Goal: Communication & Community: Answer question/provide support

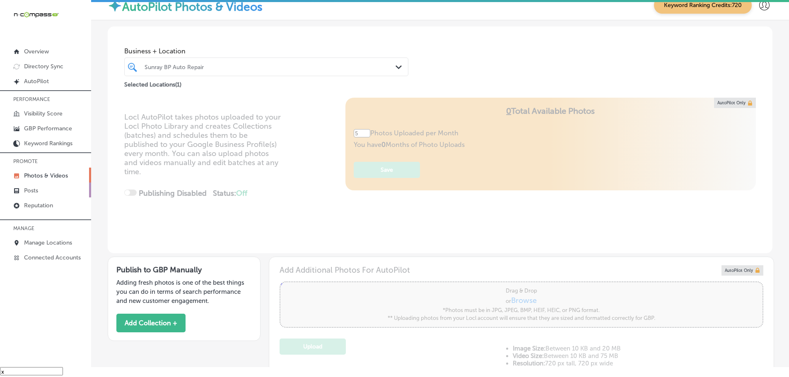
scroll to position [392, 0]
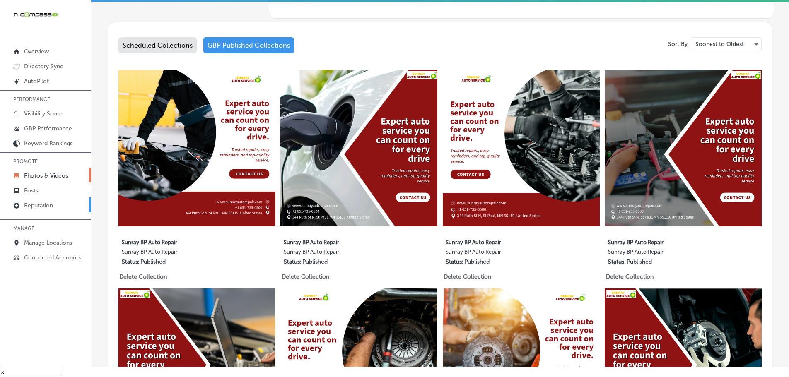
click at [35, 200] on link "Reputation" at bounding box center [45, 205] width 91 height 15
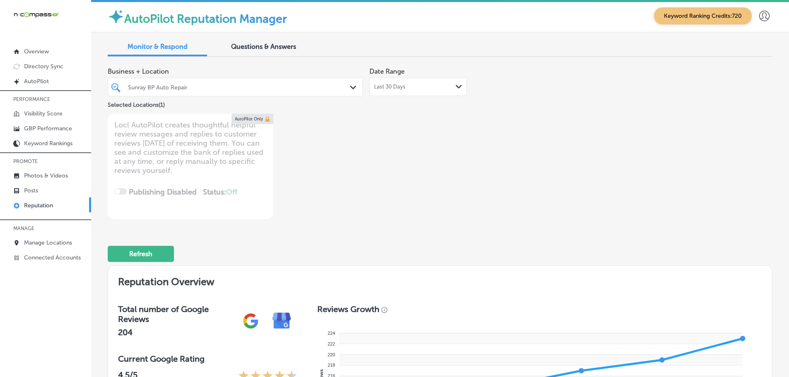
click at [352, 87] on icon "Path Created with Sketch." at bounding box center [353, 88] width 6 height 4
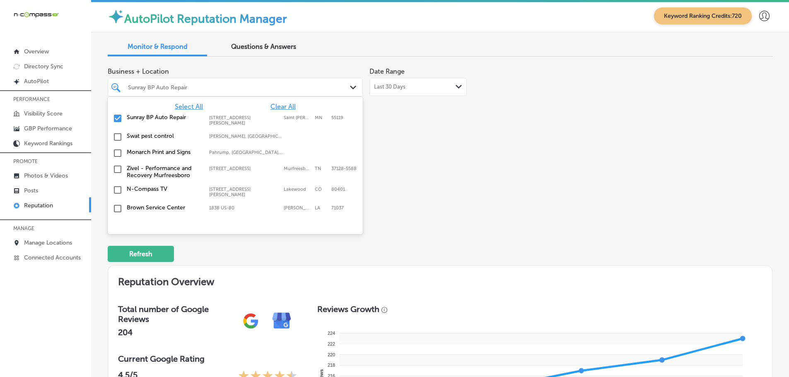
click at [193, 106] on span "Select All" at bounding box center [189, 107] width 28 height 8
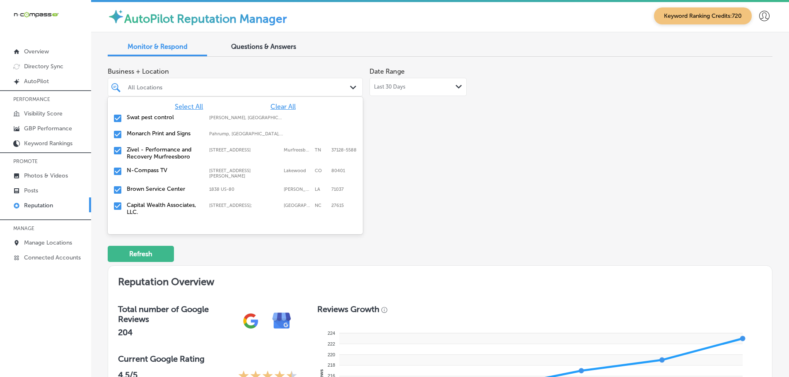
click at [529, 173] on div "Business + Location option focused, 3 of 162. 162 results available. Use Up and…" at bounding box center [440, 141] width 665 height 156
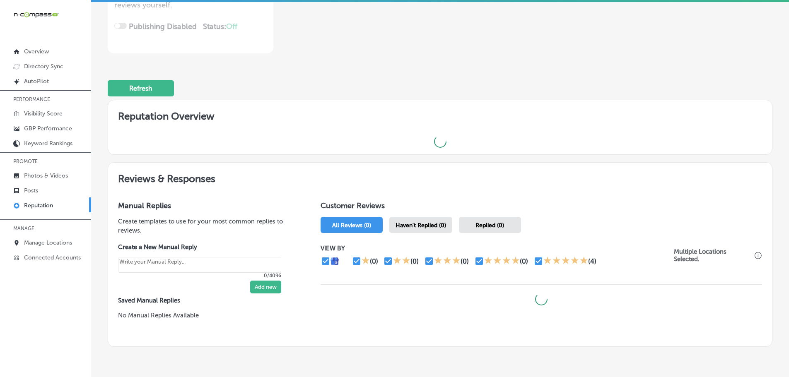
scroll to position [199, 0]
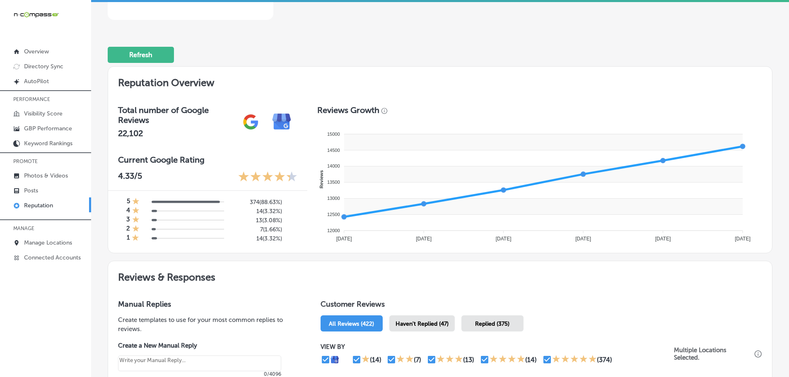
click at [411, 321] on span "Haven't Replied (47)" at bounding box center [422, 324] width 53 height 7
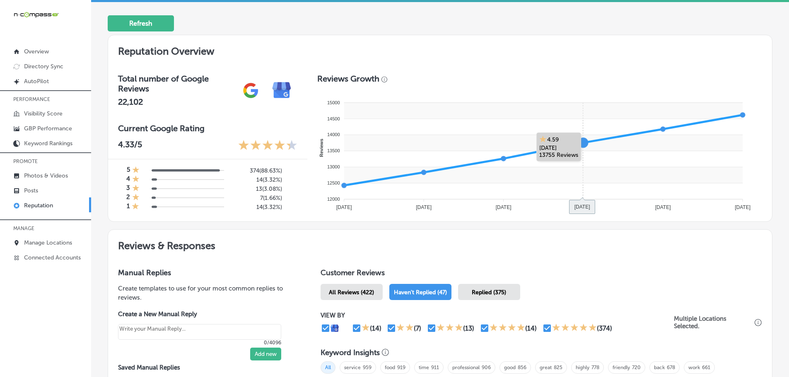
type textarea "x"
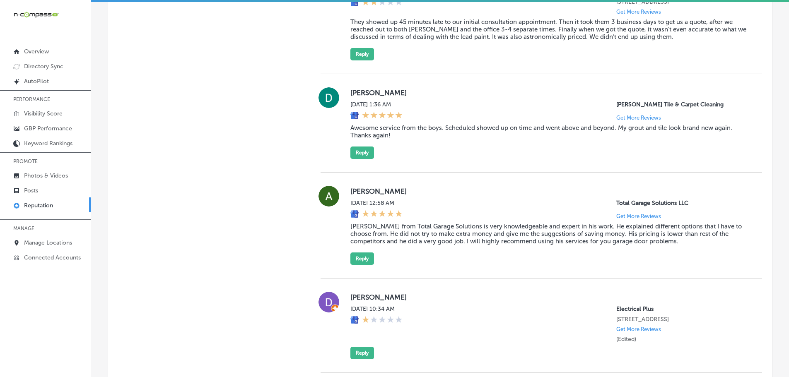
scroll to position [880, 0]
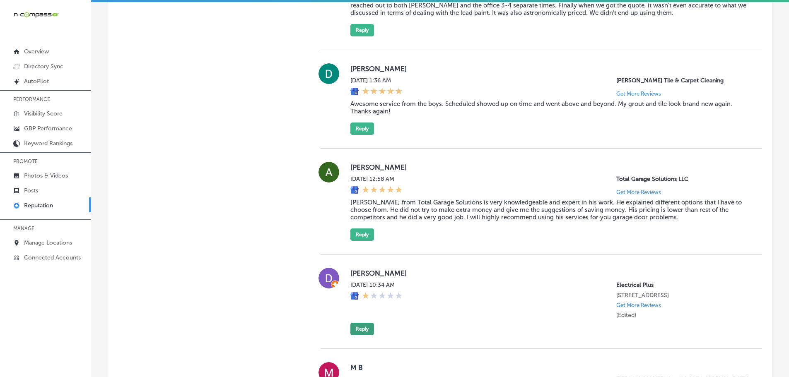
click at [359, 336] on button "Reply" at bounding box center [362, 329] width 24 height 12
click at [398, 353] on textarea at bounding box center [553, 359] width 406 height 47
paste textarea "We’re really sorry to hear about your experience with Electrical Plus. We striv…"
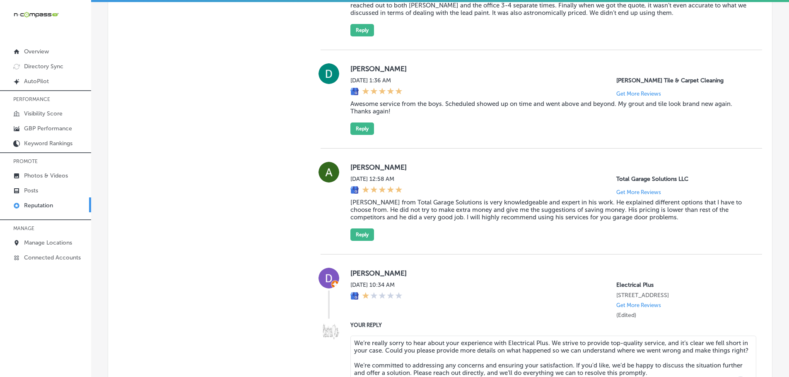
type textarea "We’re really sorry to hear about your experience with Electrical Plus. We striv…"
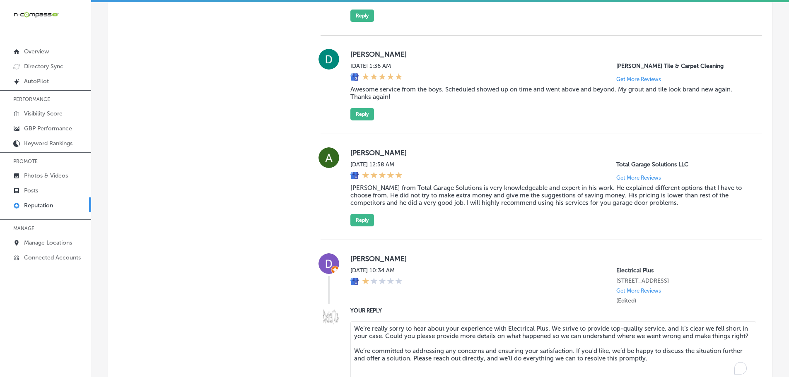
type textarea "x"
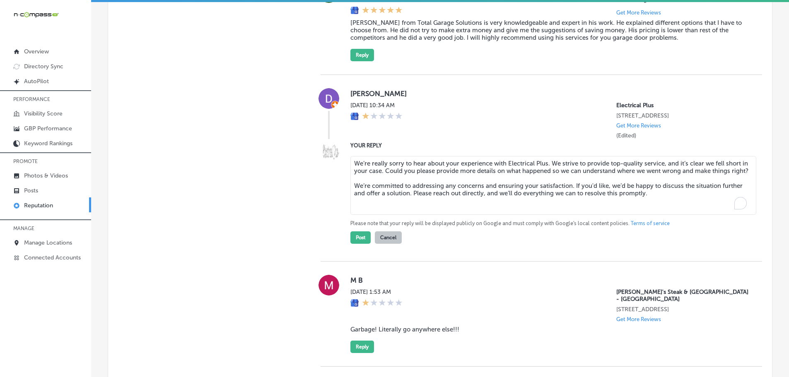
scroll to position [1060, 0]
type textarea "We’re really sorry to hear about your experience with Electrical Plus. We striv…"
click at [360, 244] on button "Post" at bounding box center [360, 237] width 20 height 12
type textarea "x"
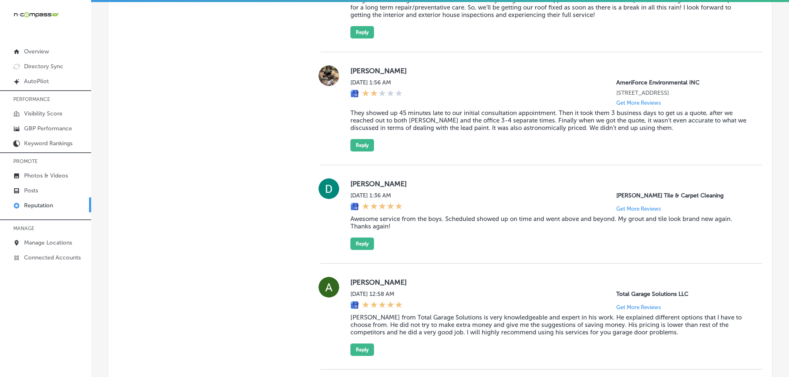
scroll to position [770, 0]
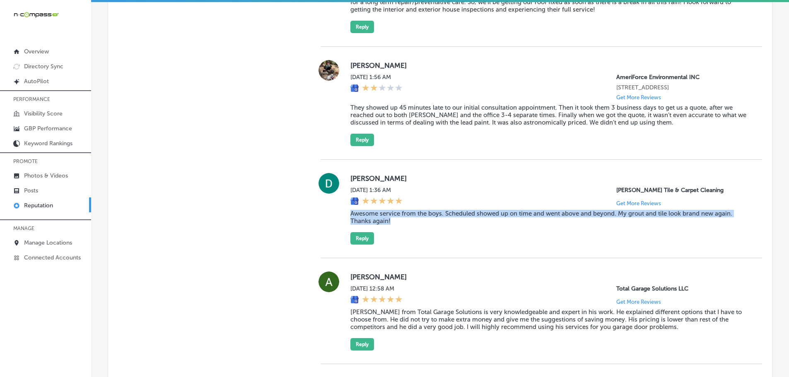
drag, startPoint x: 346, startPoint y: 223, endPoint x: 414, endPoint y: 228, distance: 69.0
click at [414, 228] on div "[PERSON_NAME] [DATE] 1:36 AM [PERSON_NAME] Tile & Carpet Cleaning Get More Revi…" at bounding box center [542, 209] width 442 height 72
copy blockquote "Awesome service from the boys. Scheduled showed up on time and went above and b…"
click at [367, 245] on button "Reply" at bounding box center [362, 238] width 24 height 12
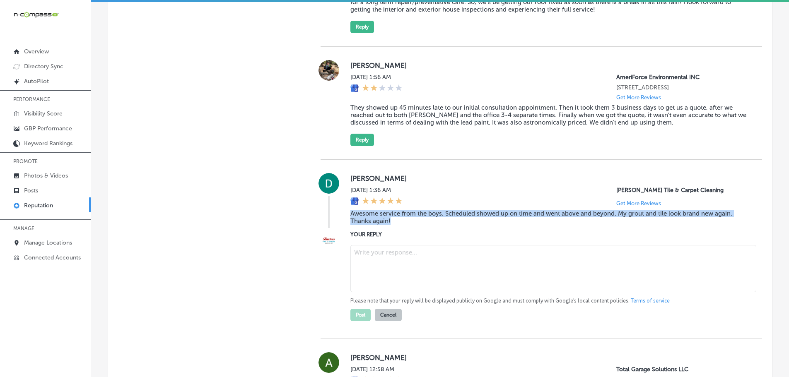
click at [423, 270] on textarea at bounding box center [553, 268] width 406 height 47
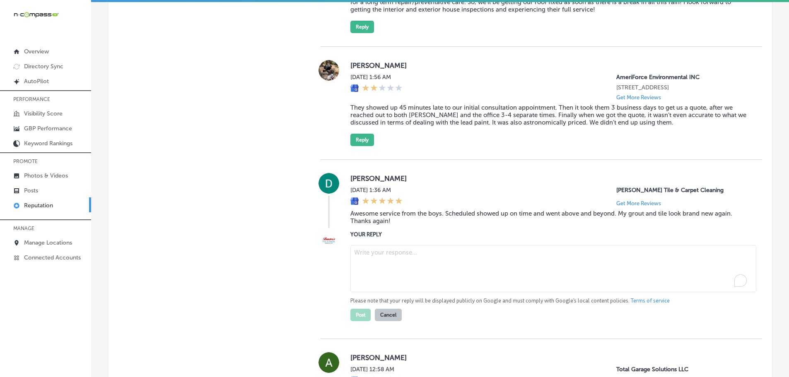
paste textarea "Thank you for your kind words! We're so glad our team at [PERSON_NAME] Tile, Ca…"
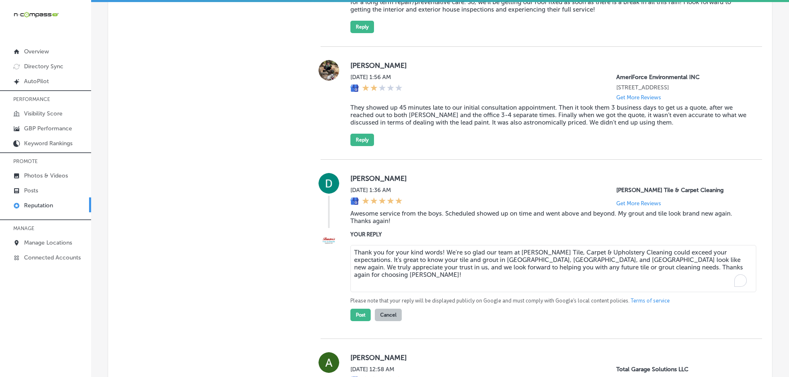
click at [439, 260] on textarea "Thank you for your kind words! We're so glad our team at [PERSON_NAME] Tile, Ca…" at bounding box center [553, 268] width 406 height 47
type textarea "Thank you for your kind words, [PERSON_NAME]! We're so glad our team at [PERSON…"
click at [355, 321] on button "Post" at bounding box center [360, 315] width 20 height 12
type textarea "x"
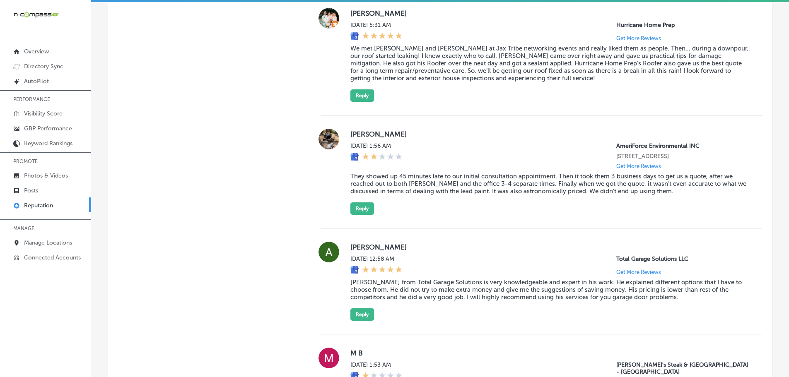
scroll to position [729, 0]
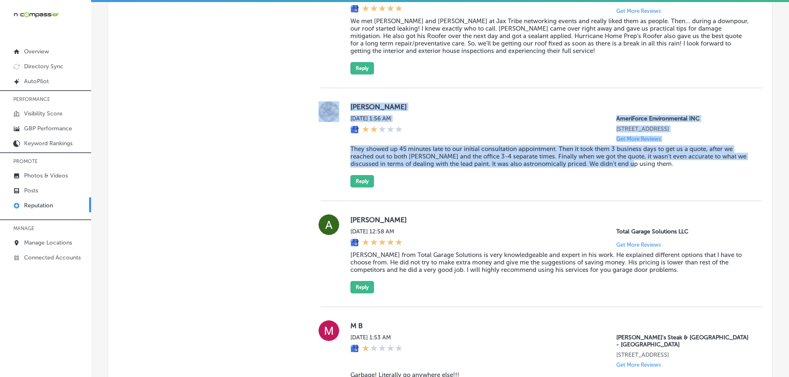
drag, startPoint x: 341, startPoint y: 158, endPoint x: 650, endPoint y: 169, distance: 308.9
click at [650, 169] on div "Victoria B [DATE] 1:56 AM AmeriForce Environmental INC [STREET_ADDRESS] Get Mor…" at bounding box center [542, 145] width 442 height 86
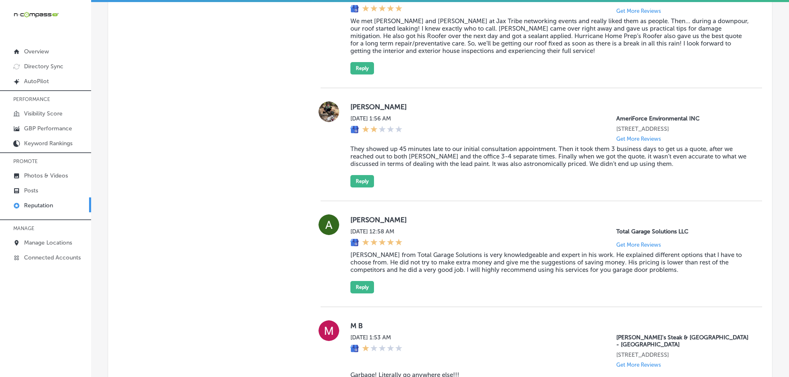
click at [655, 168] on blockquote "They showed up 45 minutes late to our initial consultation appointment. Then it…" at bounding box center [549, 156] width 399 height 22
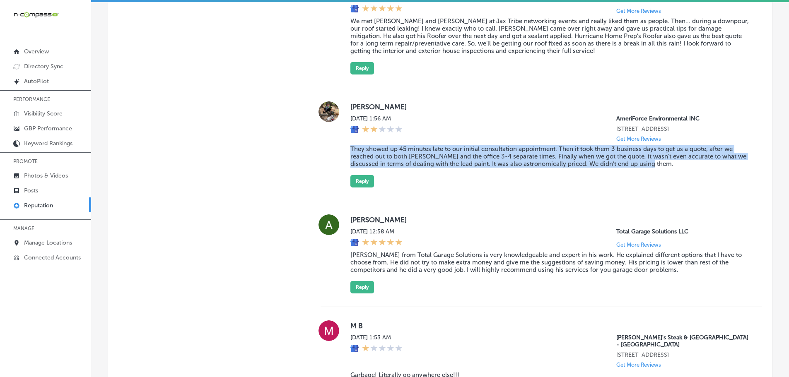
drag, startPoint x: 345, startPoint y: 155, endPoint x: 723, endPoint y: 177, distance: 378.9
click at [723, 177] on div "Victoria B [DATE] 1:56 AM AmeriForce Environmental INC [STREET_ADDRESS] Get Mor…" at bounding box center [542, 145] width 442 height 86
copy blockquote "They showed up 45 minutes late to our initial consultation appointment. Then it…"
